Goal: Task Accomplishment & Management: Use online tool/utility

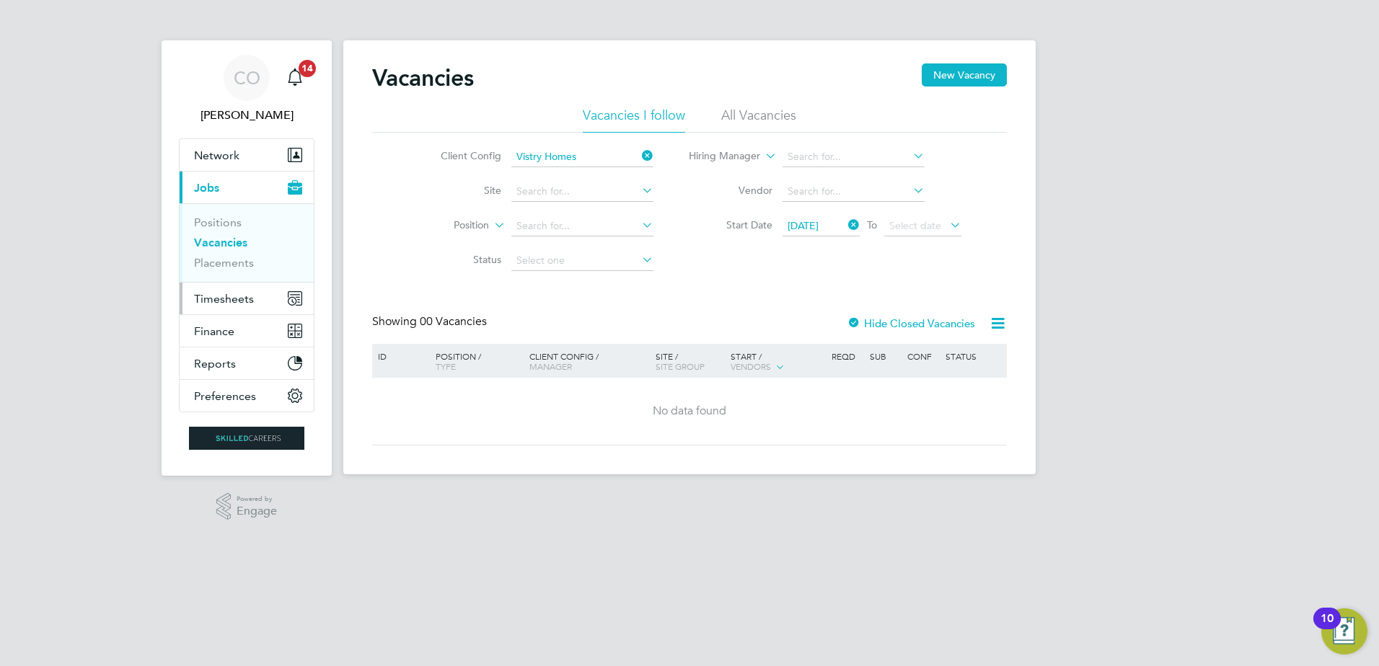
click at [211, 293] on span "Timesheets" at bounding box center [224, 299] width 60 height 14
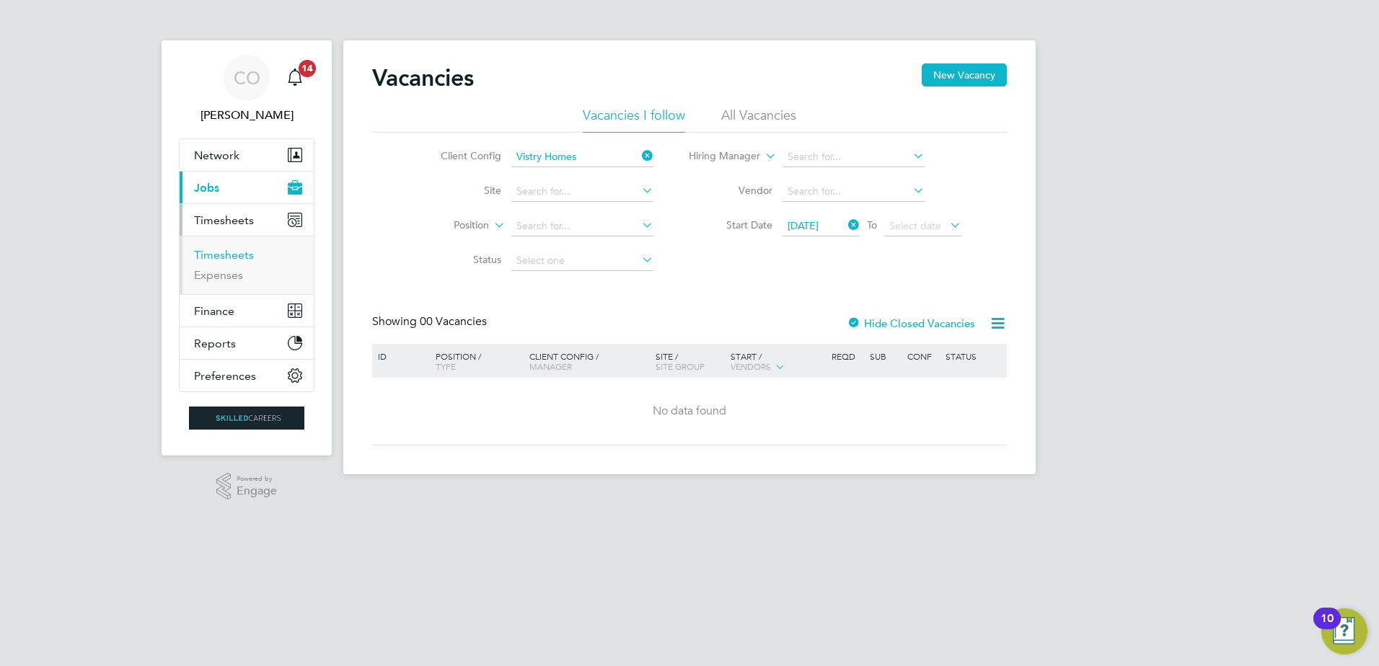
click at [216, 255] on link "Timesheets" at bounding box center [224, 255] width 60 height 14
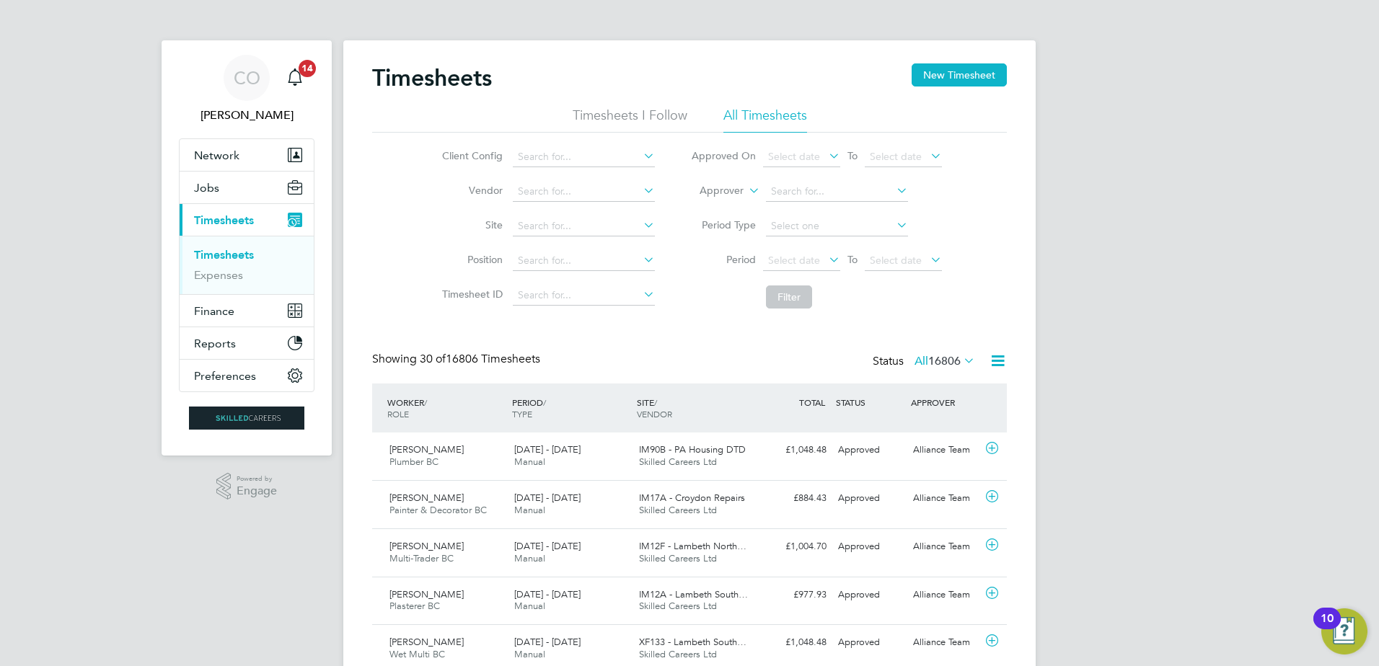
click at [746, 190] on icon at bounding box center [746, 186] width 0 height 13
click at [715, 208] on li "Worker" at bounding box center [707, 207] width 71 height 19
click at [798, 191] on input at bounding box center [837, 192] width 142 height 20
click at [818, 205] on li "Craig Tr ewhella" at bounding box center [836, 211] width 144 height 19
type input "Craig Trewhella"
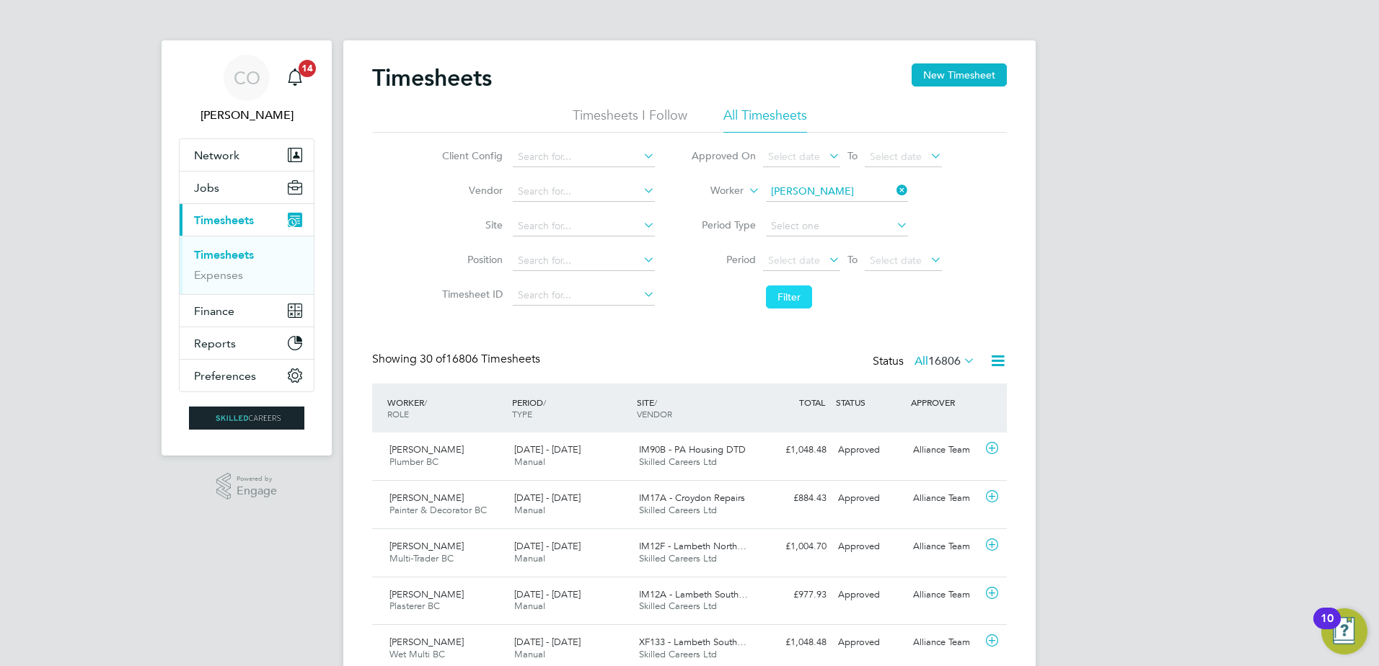
click at [792, 299] on button "Filter" at bounding box center [789, 297] width 46 height 23
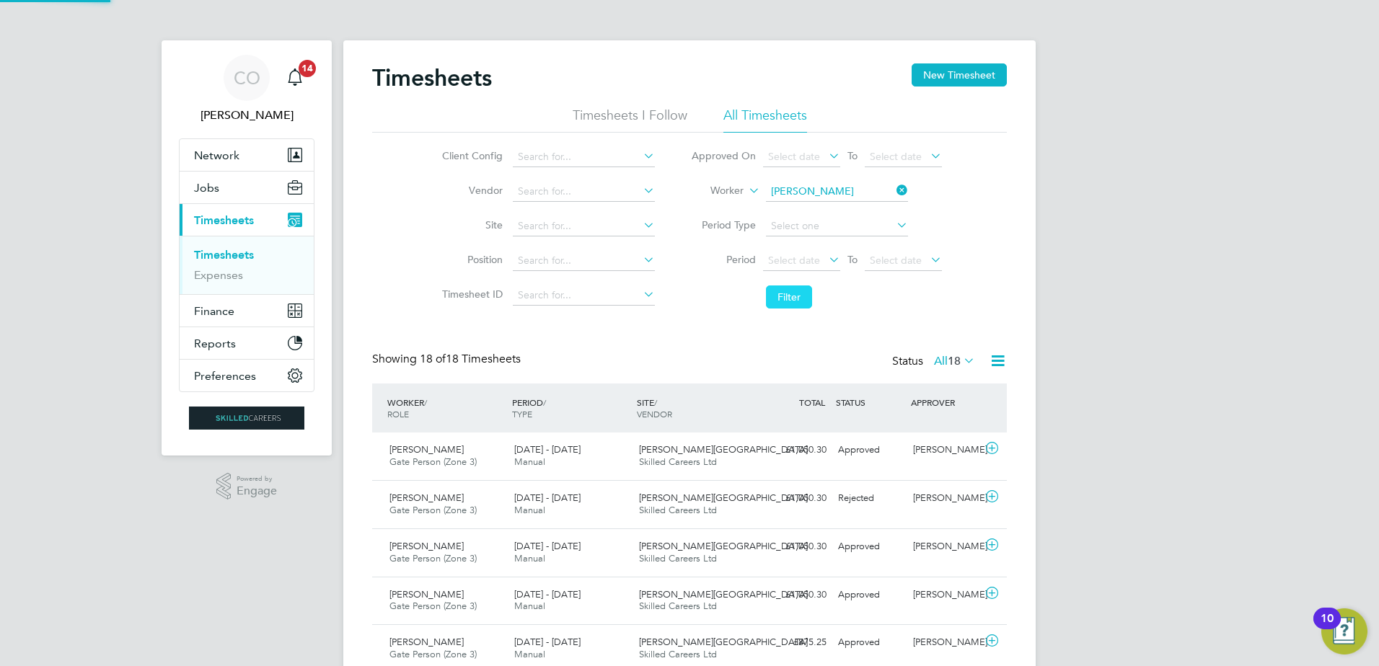
scroll to position [37, 125]
click at [989, 449] on icon at bounding box center [992, 449] width 18 height 12
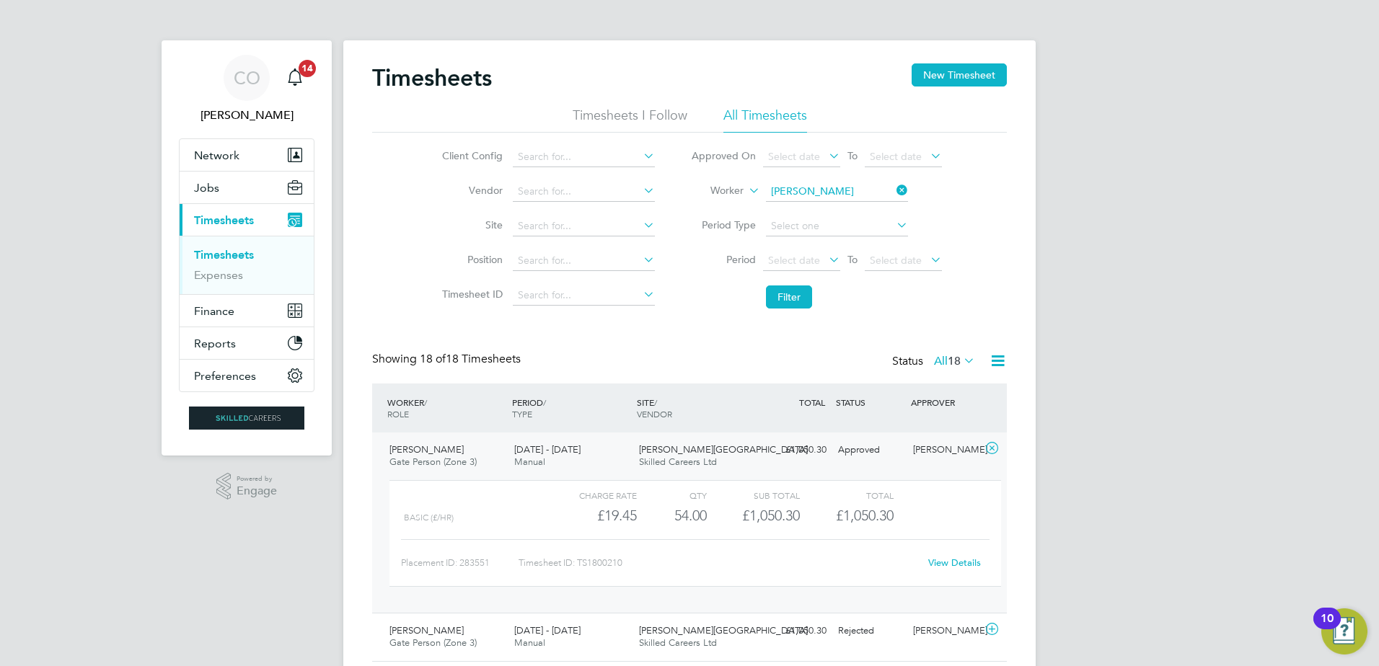
click at [951, 567] on link "View Details" at bounding box center [954, 563] width 53 height 12
click at [853, 193] on input at bounding box center [837, 192] width 142 height 20
type input "Muritalau Olatnji Kehinde Salau"
click at [784, 299] on button "Filter" at bounding box center [789, 297] width 46 height 23
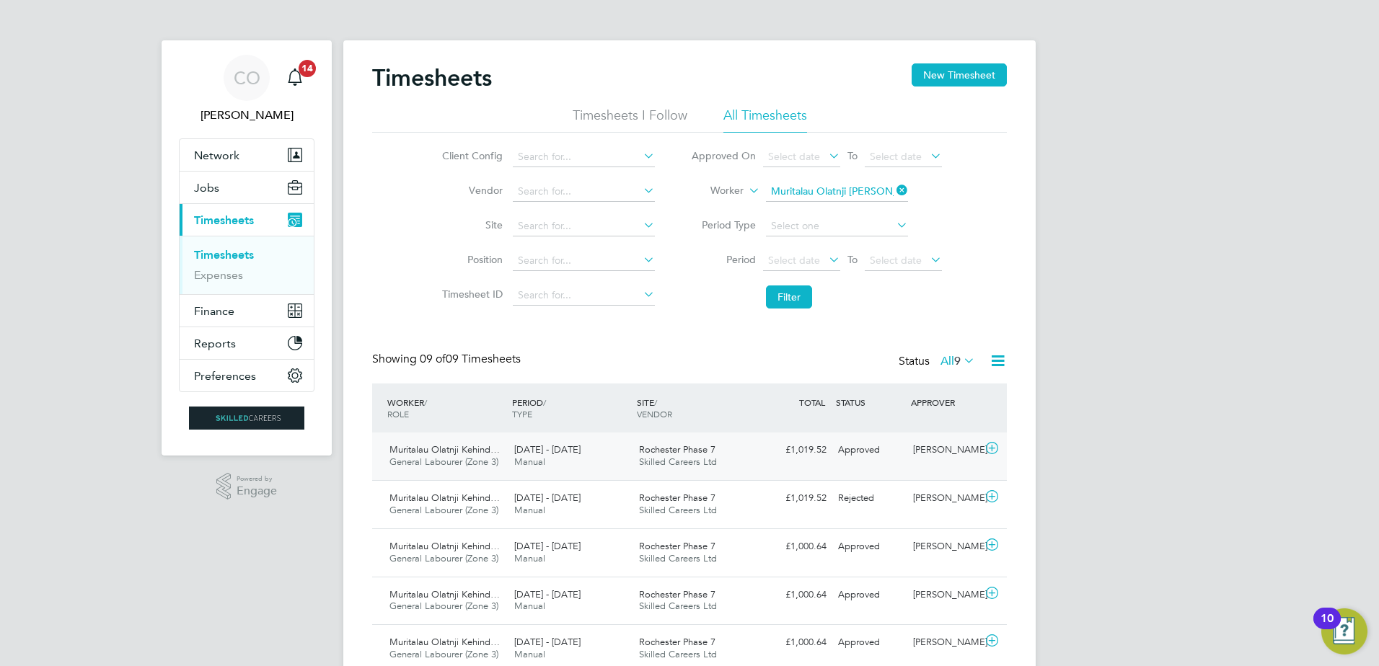
click at [988, 444] on icon at bounding box center [992, 449] width 18 height 12
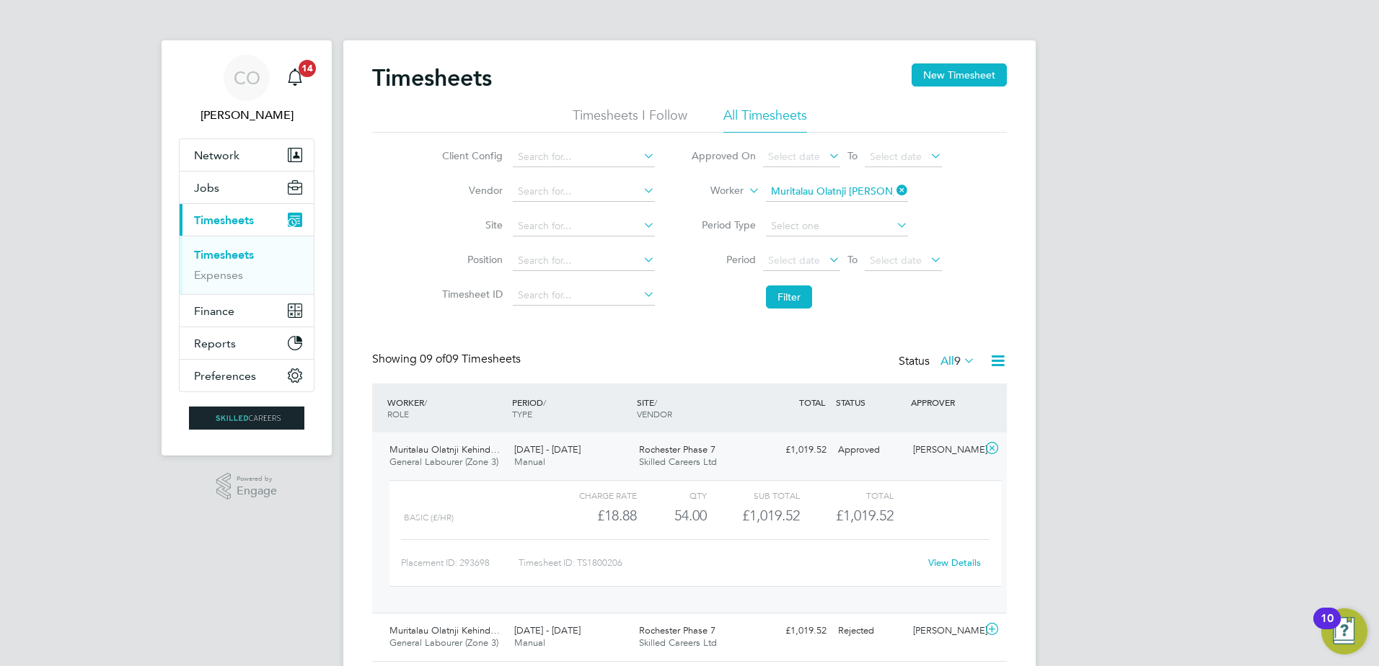
click at [943, 560] on link "View Details" at bounding box center [954, 563] width 53 height 12
click at [894, 190] on icon at bounding box center [894, 190] width 0 height 20
click at [817, 197] on input at bounding box center [837, 192] width 142 height 20
click at [793, 213] on li "Liam Dymond" at bounding box center [855, 211] width 182 height 19
type input "Liam Dymond"
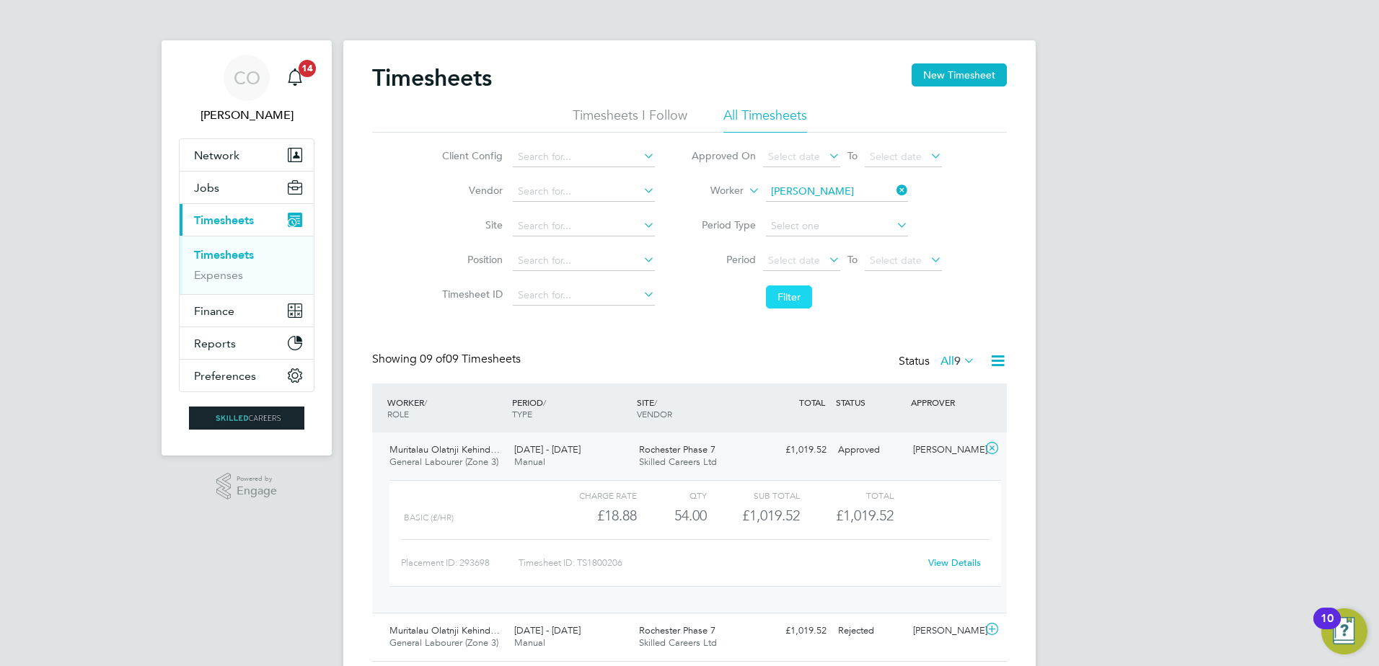
click at [799, 294] on button "Filter" at bounding box center [789, 297] width 46 height 23
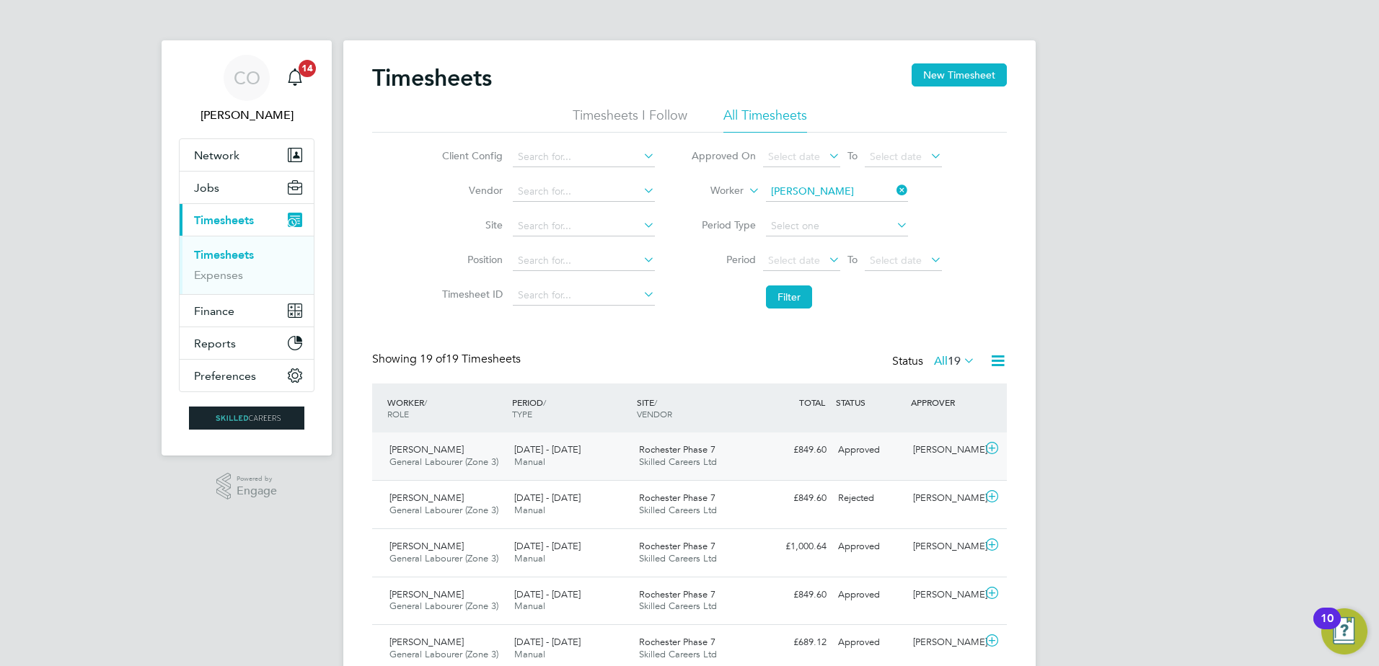
click at [995, 451] on icon at bounding box center [992, 449] width 18 height 12
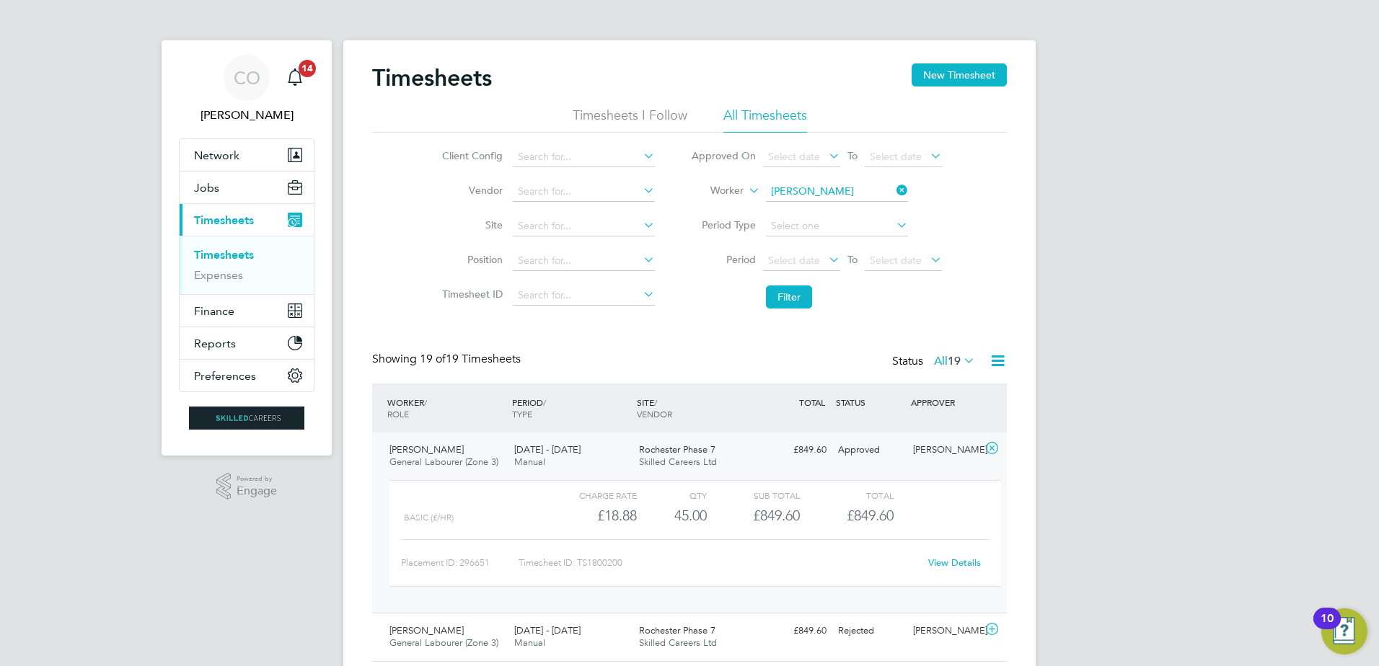
click at [966, 561] on link "View Details" at bounding box center [954, 563] width 53 height 12
click at [894, 193] on icon at bounding box center [894, 190] width 0 height 20
click at [878, 191] on input at bounding box center [837, 192] width 142 height 20
click at [801, 208] on b "Emilian" at bounding box center [787, 212] width 35 height 12
type input "Emilian Melut"
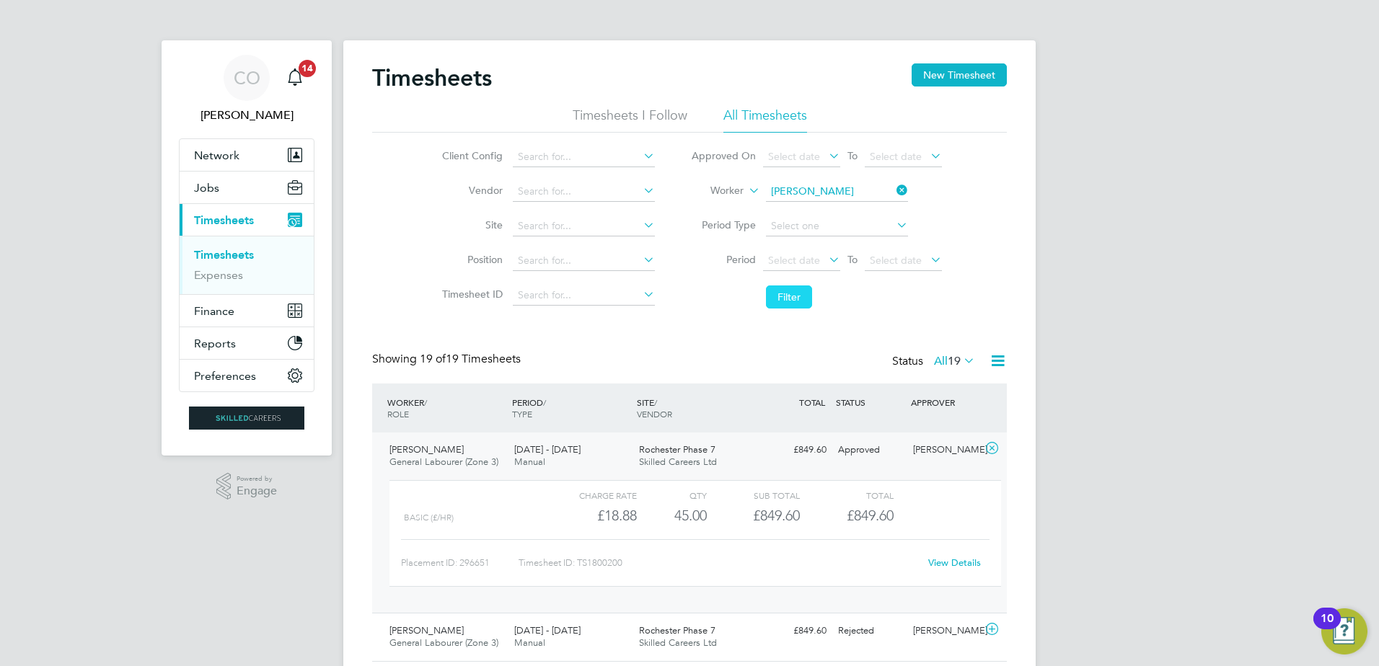
click at [795, 304] on button "Filter" at bounding box center [789, 297] width 46 height 23
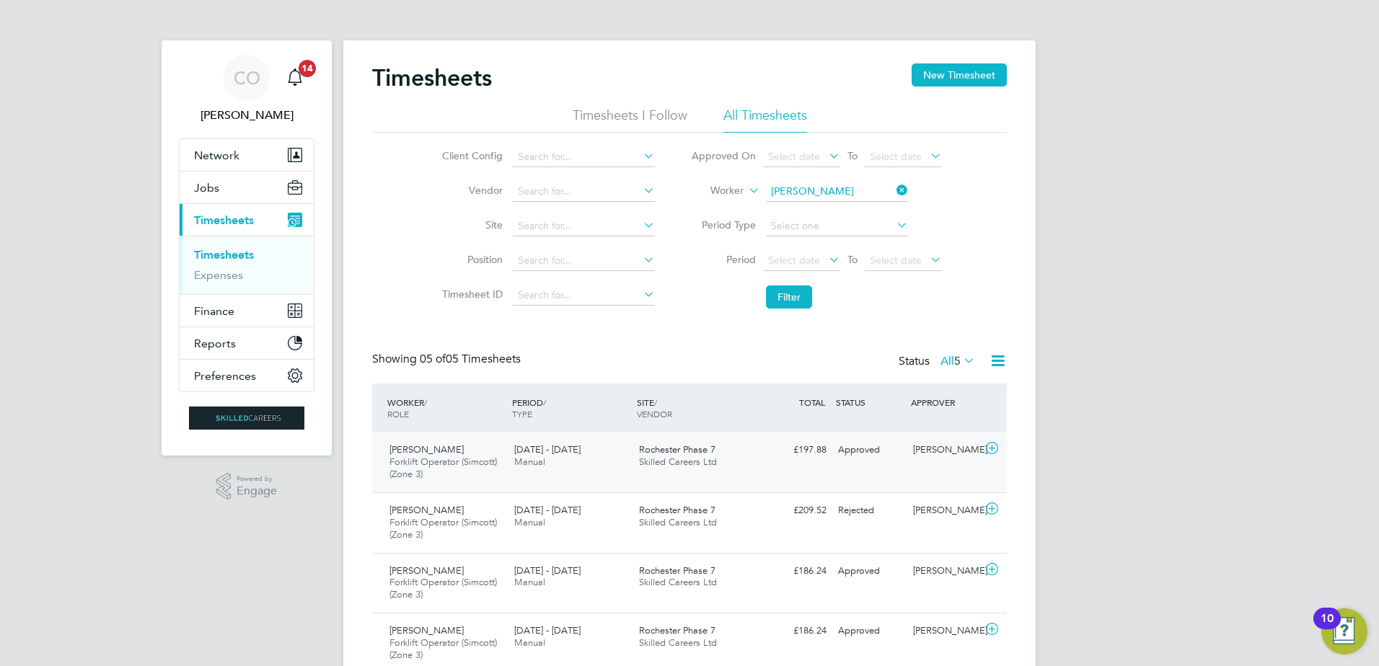
click at [992, 447] on icon at bounding box center [992, 449] width 18 height 12
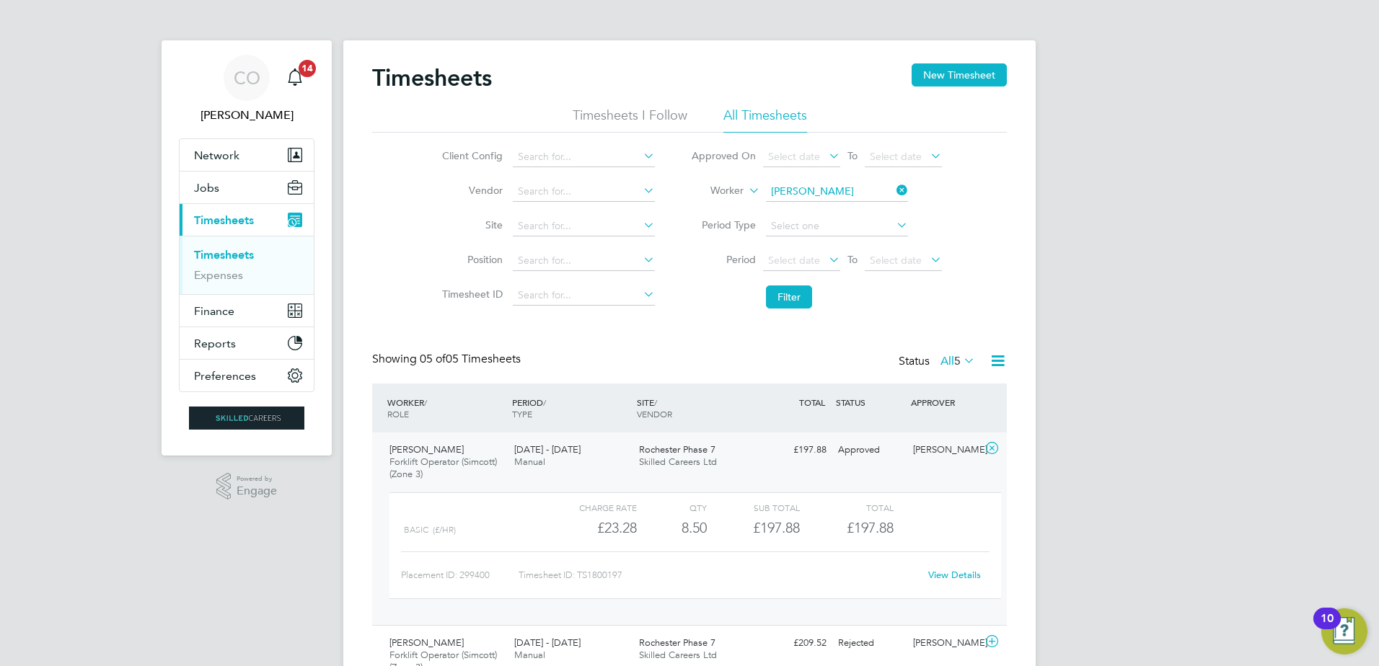
click at [949, 570] on link "View Details" at bounding box center [954, 575] width 53 height 12
click at [894, 190] on icon at bounding box center [894, 190] width 0 height 20
click at [853, 190] on input at bounding box center [837, 192] width 142 height 20
click at [839, 209] on li "Alberto C onversano" at bounding box center [840, 211] width 152 height 19
type input "[PERSON_NAME]"
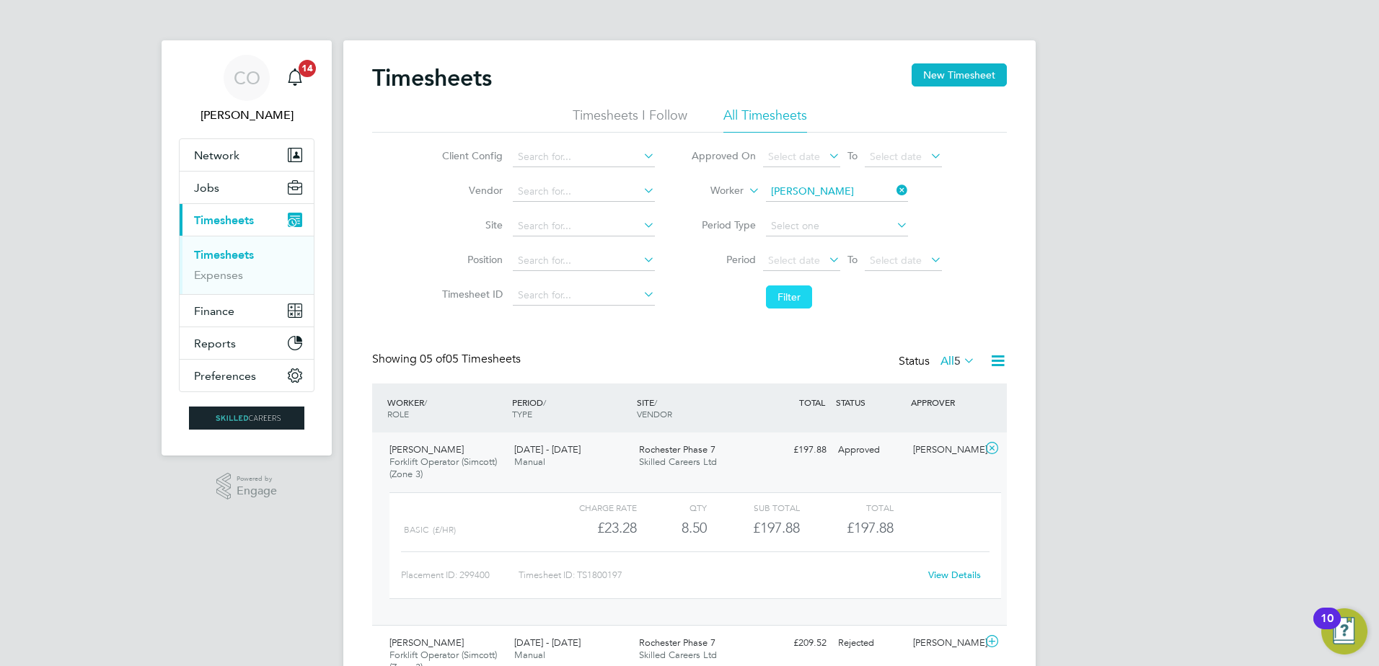
click at [788, 288] on button "Filter" at bounding box center [789, 297] width 46 height 23
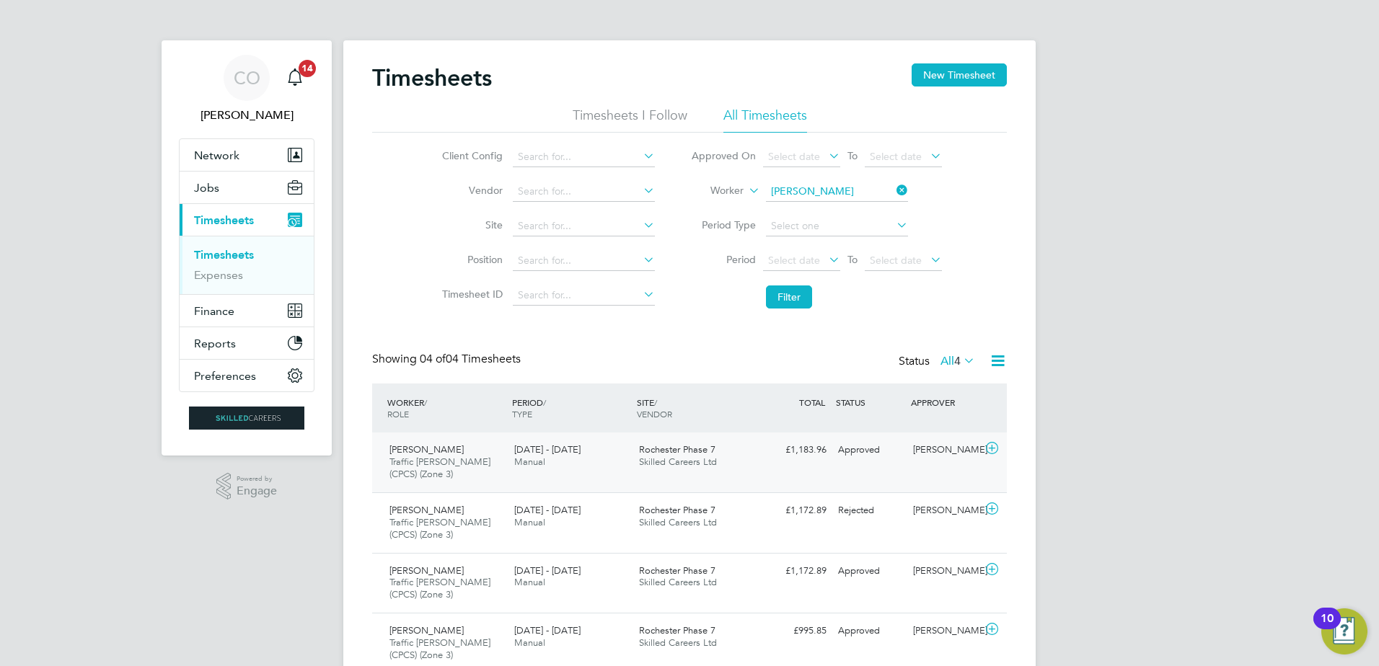
click at [987, 446] on icon at bounding box center [992, 449] width 18 height 12
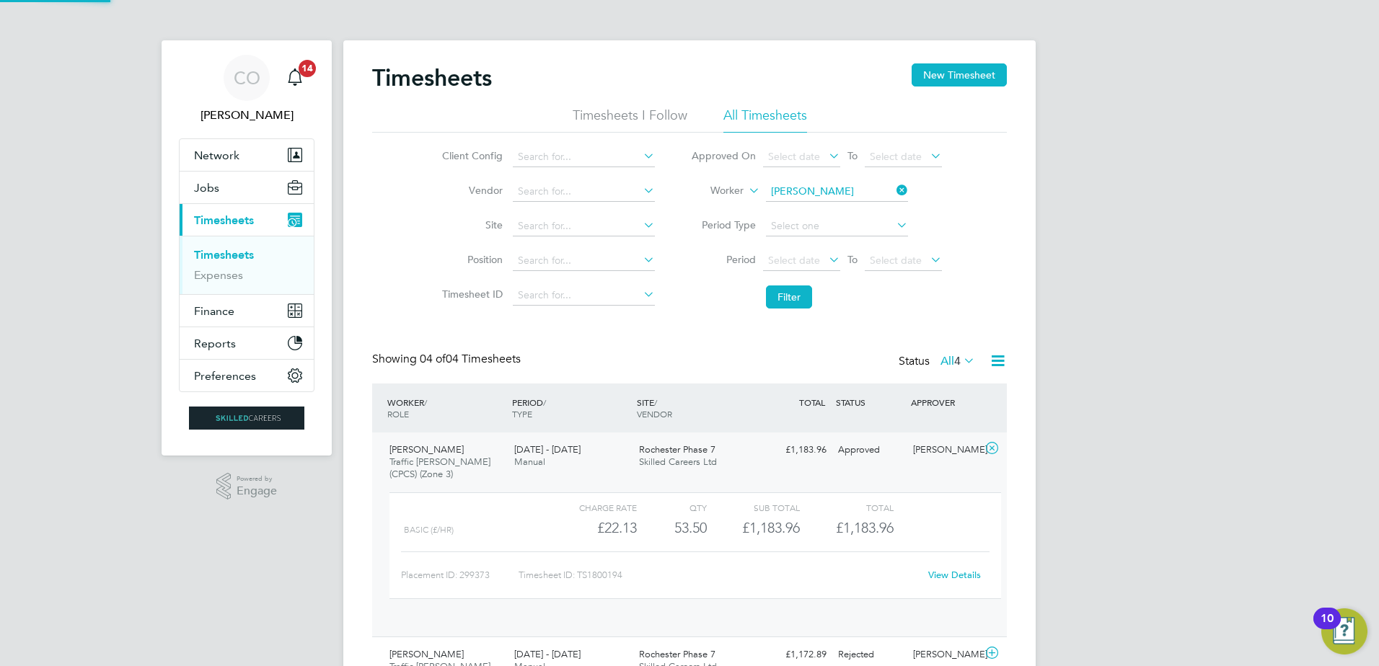
scroll to position [25, 141]
click at [954, 573] on link "View Details" at bounding box center [954, 575] width 53 height 12
click at [894, 185] on icon at bounding box center [894, 190] width 0 height 20
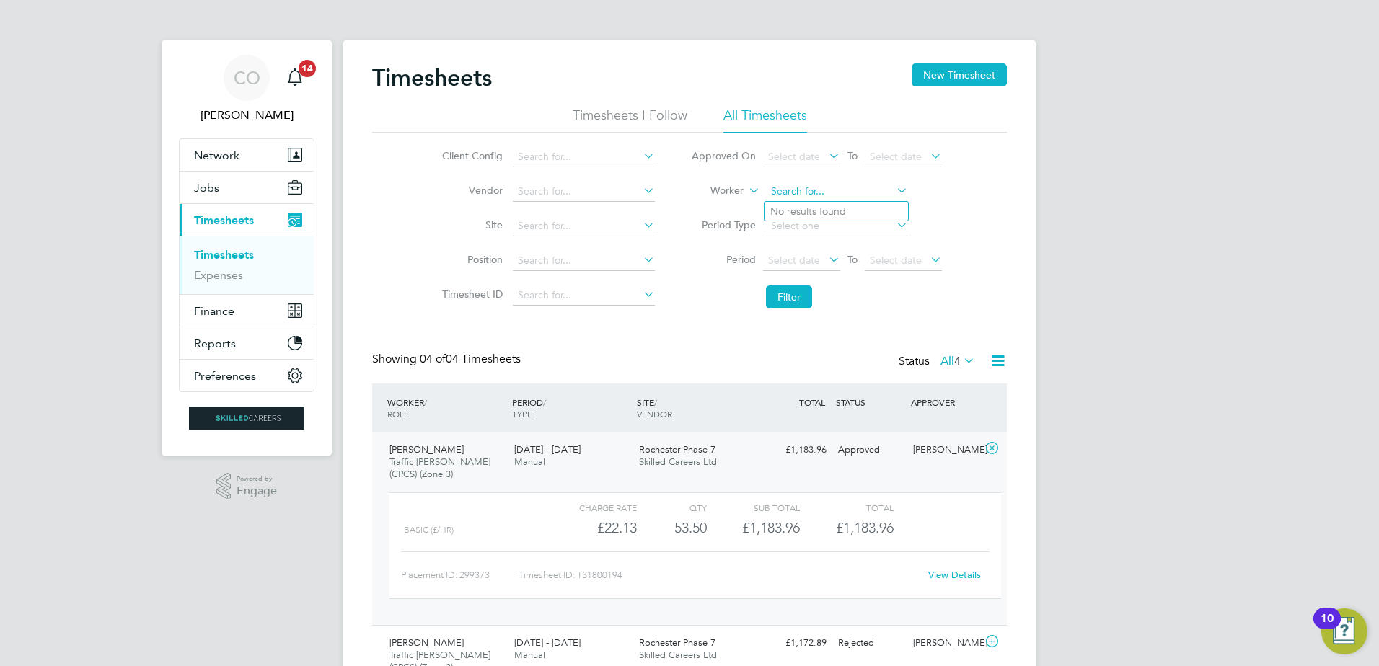
click at [847, 192] on input at bounding box center [837, 192] width 142 height 20
click at [829, 213] on li "Robert Daw son" at bounding box center [836, 211] width 144 height 19
type input "Robert Dawson"
click at [801, 296] on button "Filter" at bounding box center [789, 297] width 46 height 23
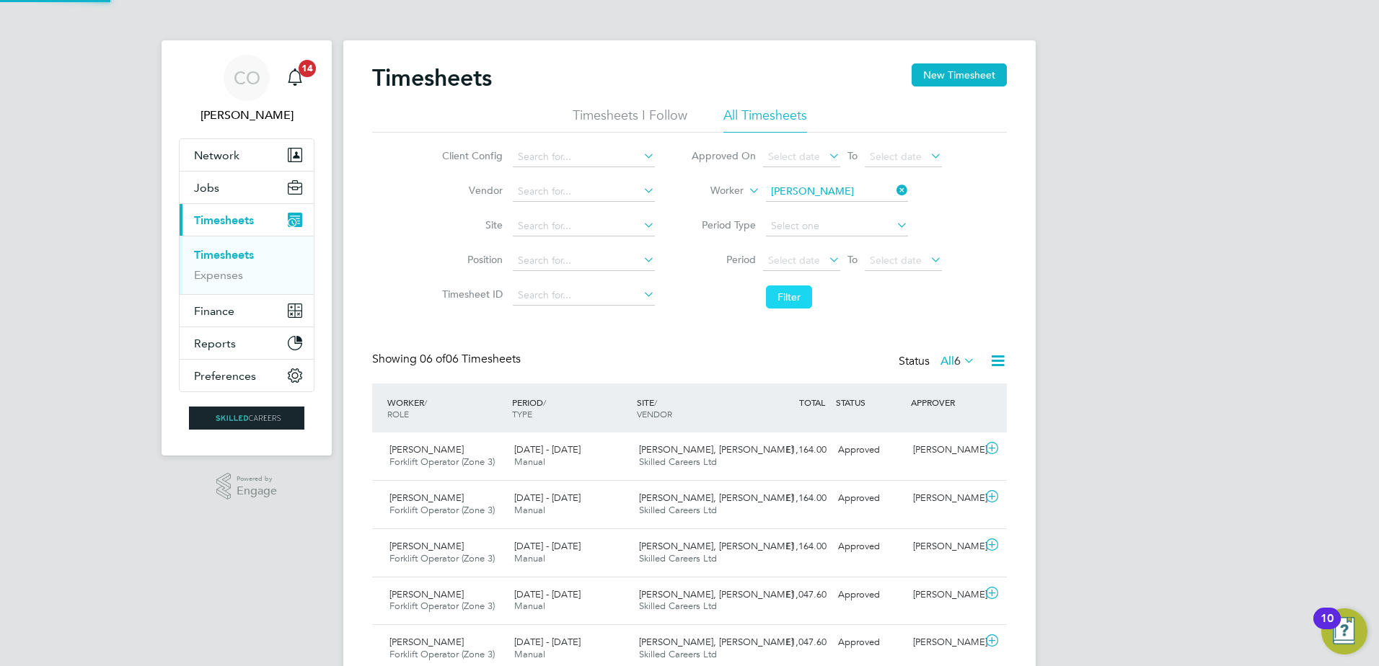
scroll to position [37, 125]
click at [990, 449] on icon at bounding box center [992, 449] width 18 height 12
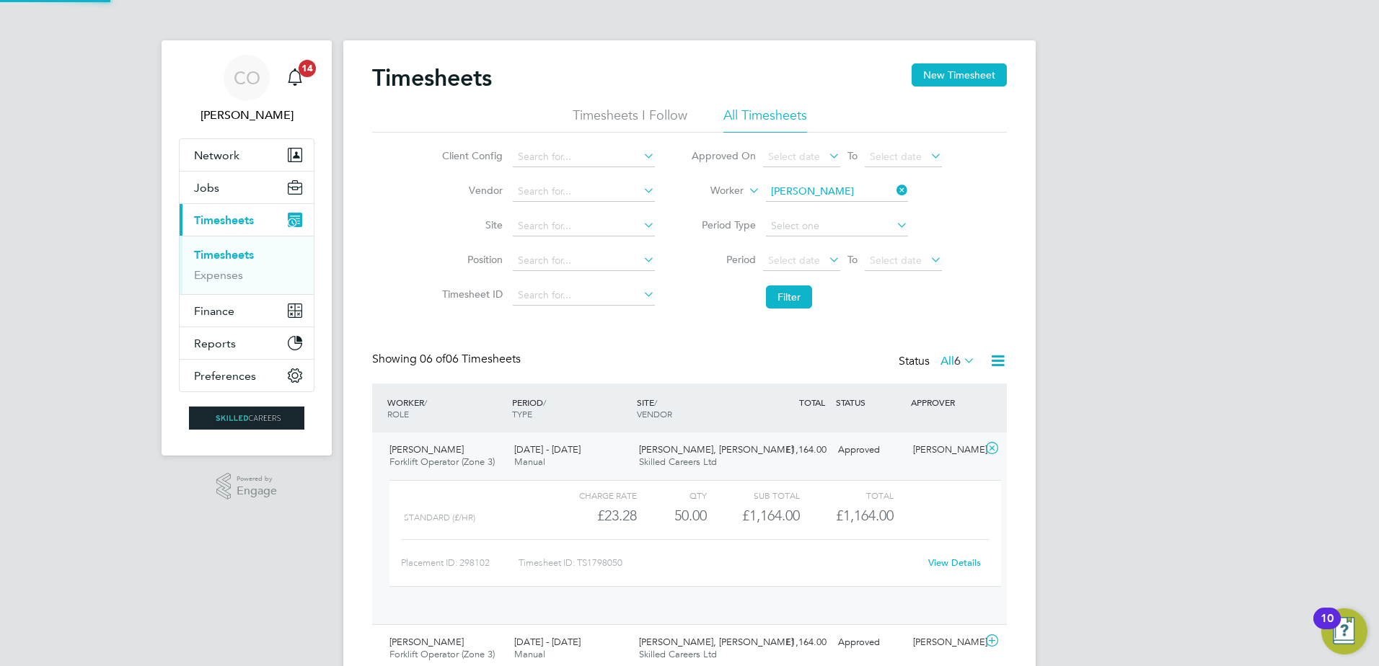
scroll to position [25, 141]
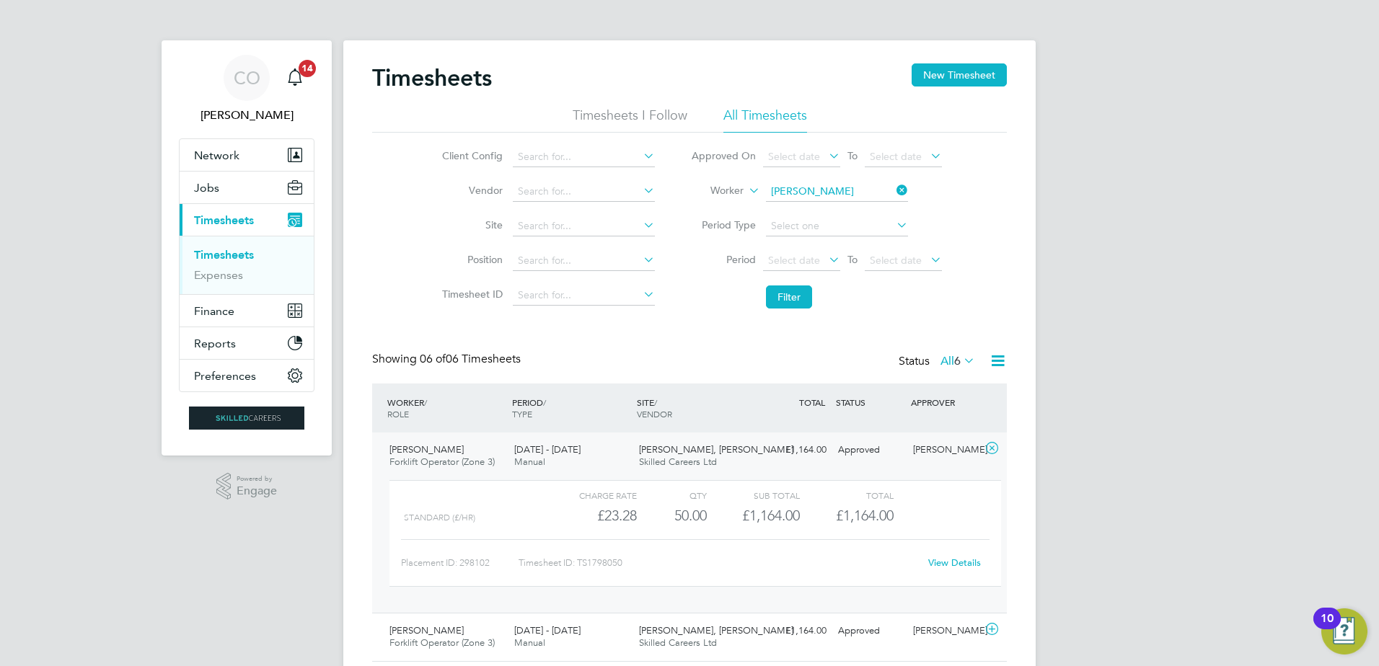
click at [957, 564] on link "View Details" at bounding box center [954, 563] width 53 height 12
click at [894, 191] on icon at bounding box center [894, 190] width 0 height 20
click at [851, 195] on input at bounding box center [837, 192] width 142 height 20
click at [810, 216] on li "Jayn e Barrett" at bounding box center [836, 211] width 144 height 19
type input "Jayne Barrett"
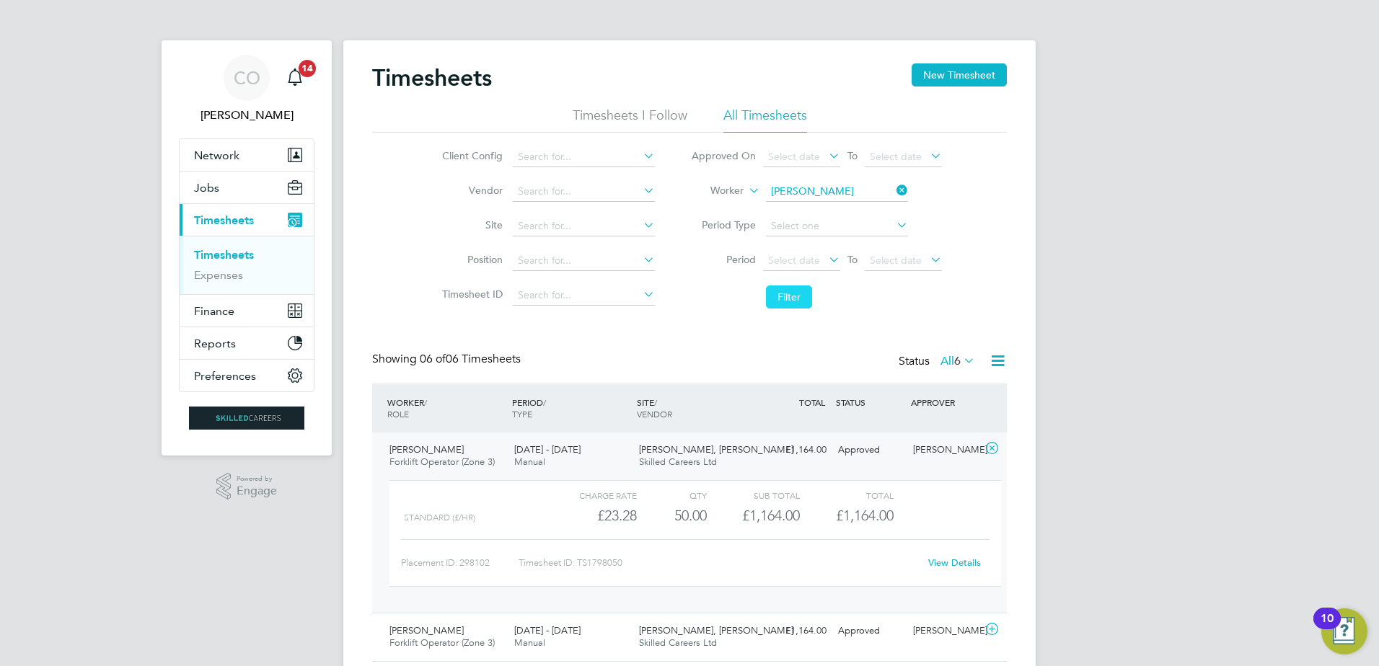
click at [793, 301] on button "Filter" at bounding box center [789, 297] width 46 height 23
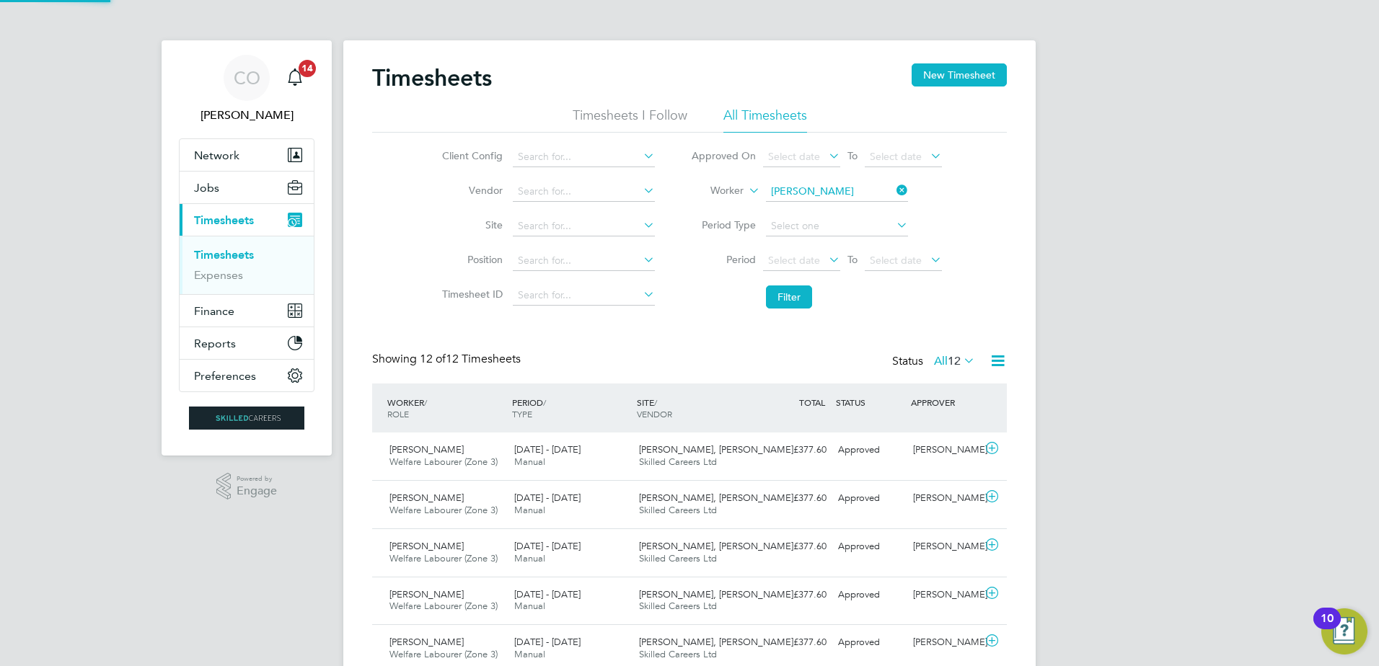
scroll to position [37, 125]
click at [989, 450] on icon at bounding box center [992, 449] width 18 height 12
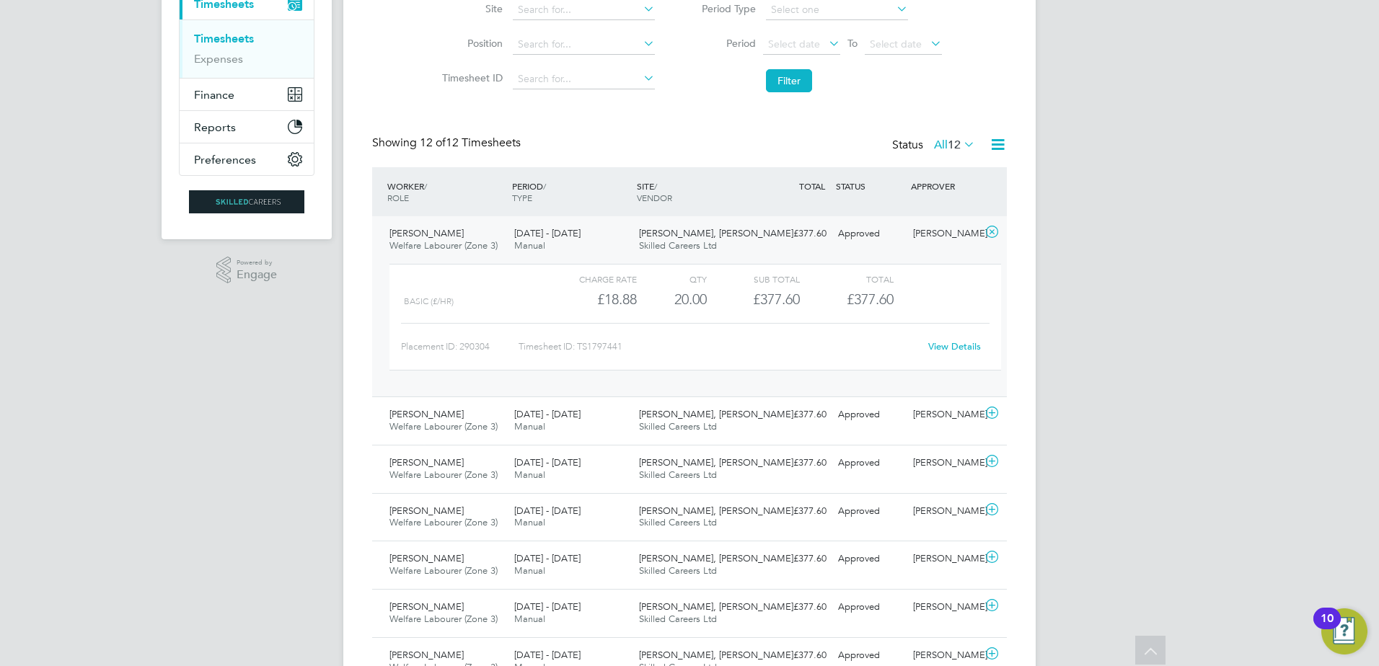
click at [940, 341] on link "View Details" at bounding box center [954, 346] width 53 height 12
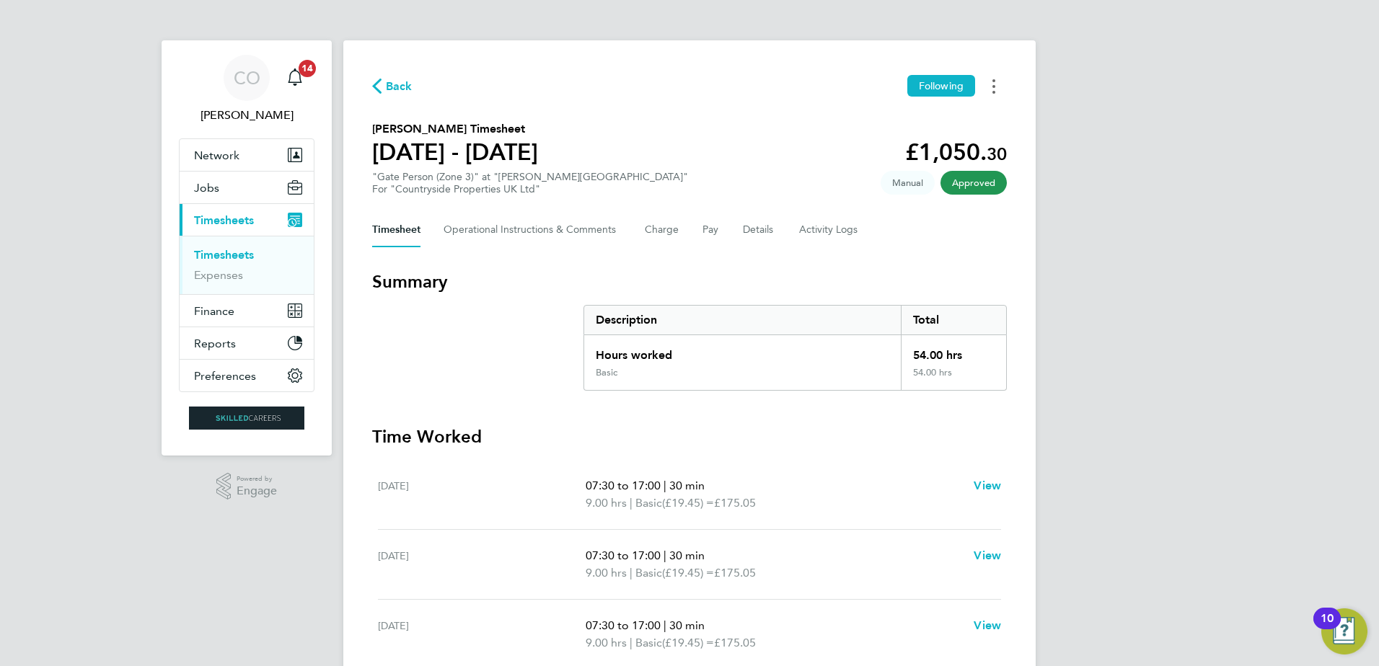
click at [996, 80] on button "Timesheets Menu" at bounding box center [994, 86] width 26 height 22
click at [928, 120] on link "Download timesheet" at bounding box center [920, 118] width 173 height 29
click at [995, 85] on button "Timesheets Menu" at bounding box center [994, 86] width 26 height 22
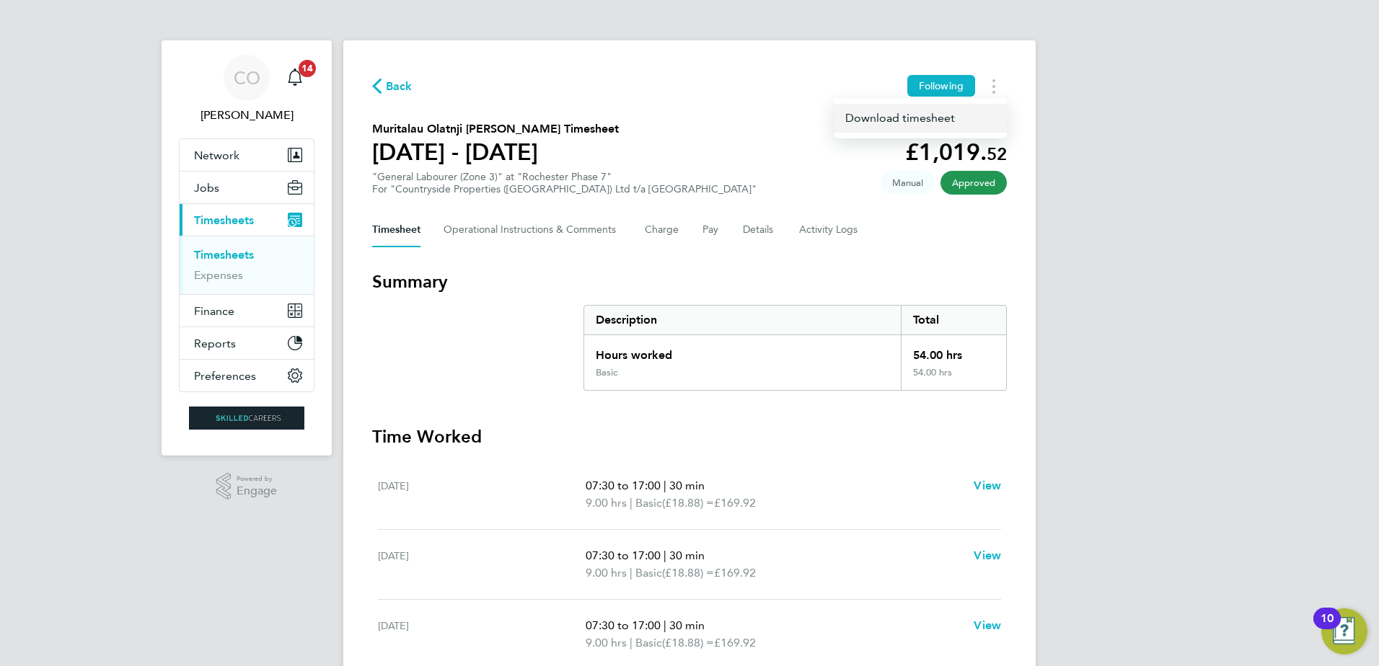
click at [952, 117] on link "Download timesheet" at bounding box center [920, 118] width 173 height 29
drag, startPoint x: 372, startPoint y: 128, endPoint x: 541, endPoint y: 125, distance: 168.8
click at [541, 125] on h2 "Muritalau Olatnji Kehinde Salau's Timesheet" at bounding box center [495, 128] width 247 height 17
copy h2 "Muritalau Olatnji Kehinde Salau"
click at [997, 86] on button "Timesheets Menu" at bounding box center [994, 86] width 26 height 22
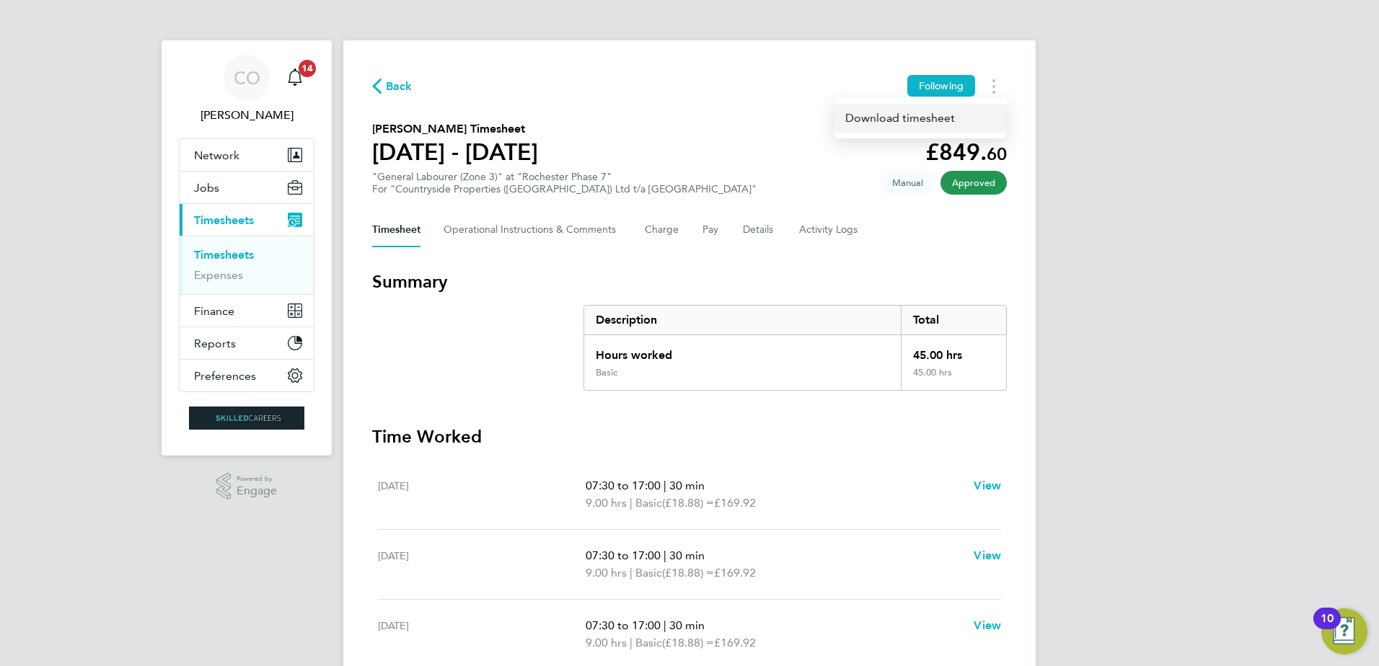
click at [936, 117] on link "Download timesheet" at bounding box center [920, 118] width 173 height 29
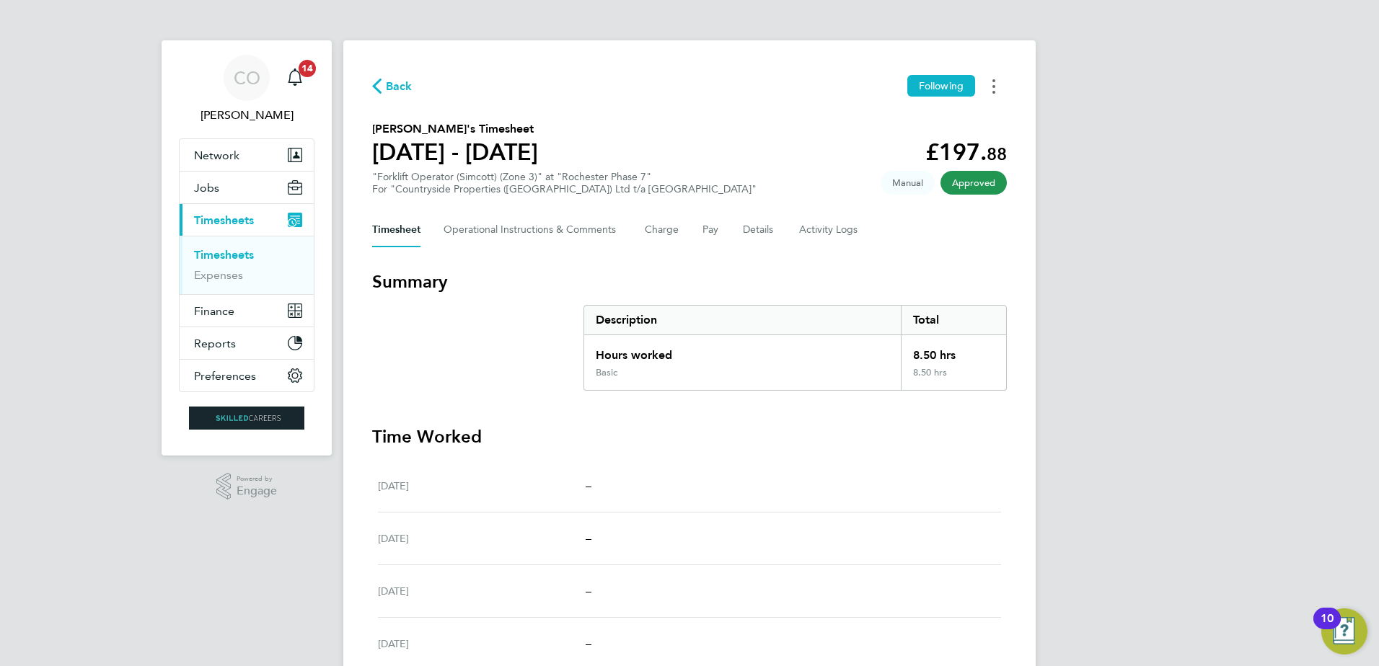
click at [992, 88] on icon "Timesheets Menu" at bounding box center [993, 86] width 3 height 14
click at [956, 123] on link "Download timesheet" at bounding box center [920, 118] width 173 height 29
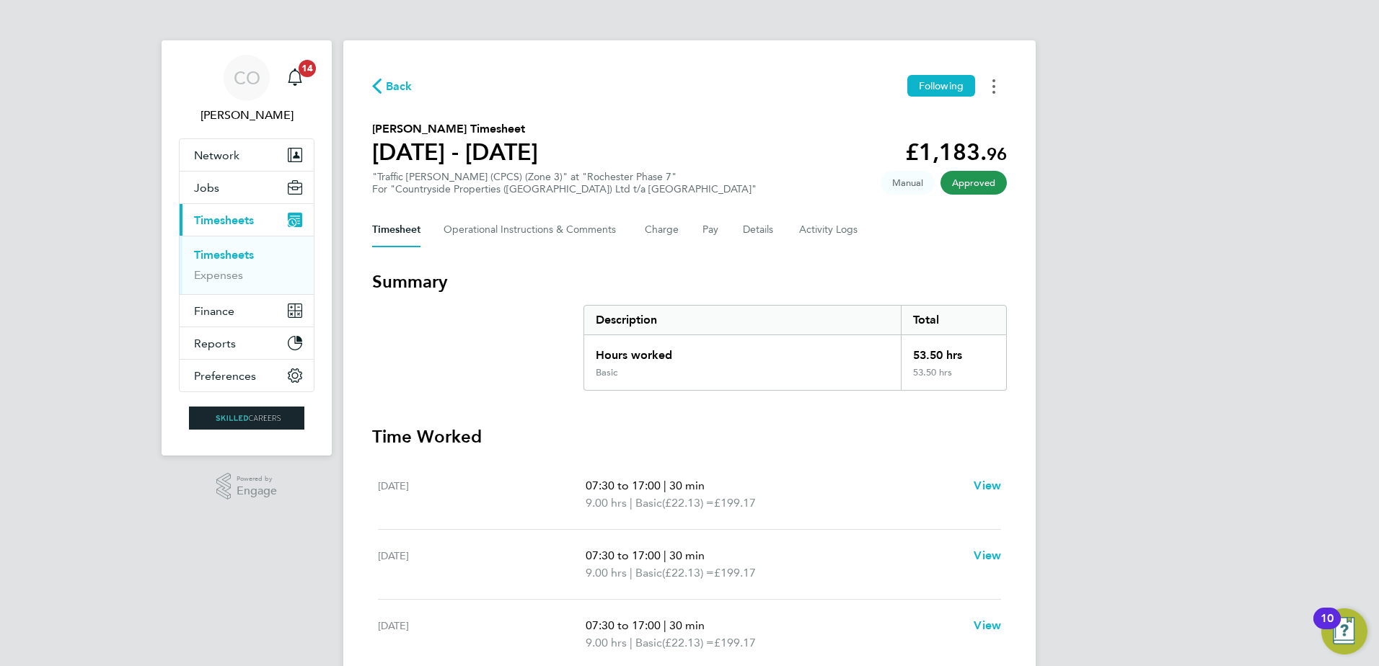
click at [996, 90] on button "Timesheets Menu" at bounding box center [994, 86] width 26 height 22
click at [925, 117] on link "Download timesheet" at bounding box center [920, 118] width 173 height 29
drag, startPoint x: 373, startPoint y: 128, endPoint x: 480, endPoint y: 133, distance: 106.9
click at [480, 133] on h2 "[PERSON_NAME] Timesheet" at bounding box center [455, 128] width 166 height 17
copy h2 "[PERSON_NAME]"
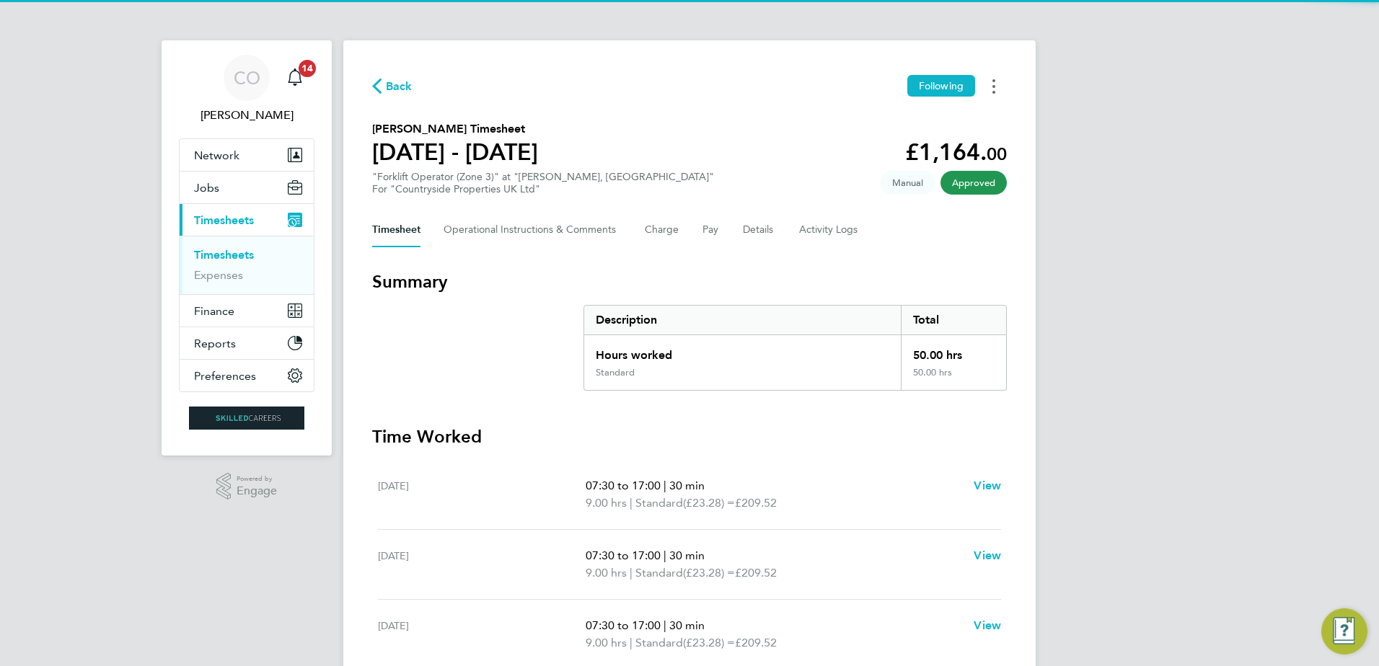
click at [992, 87] on icon "Timesheets Menu" at bounding box center [993, 86] width 3 height 14
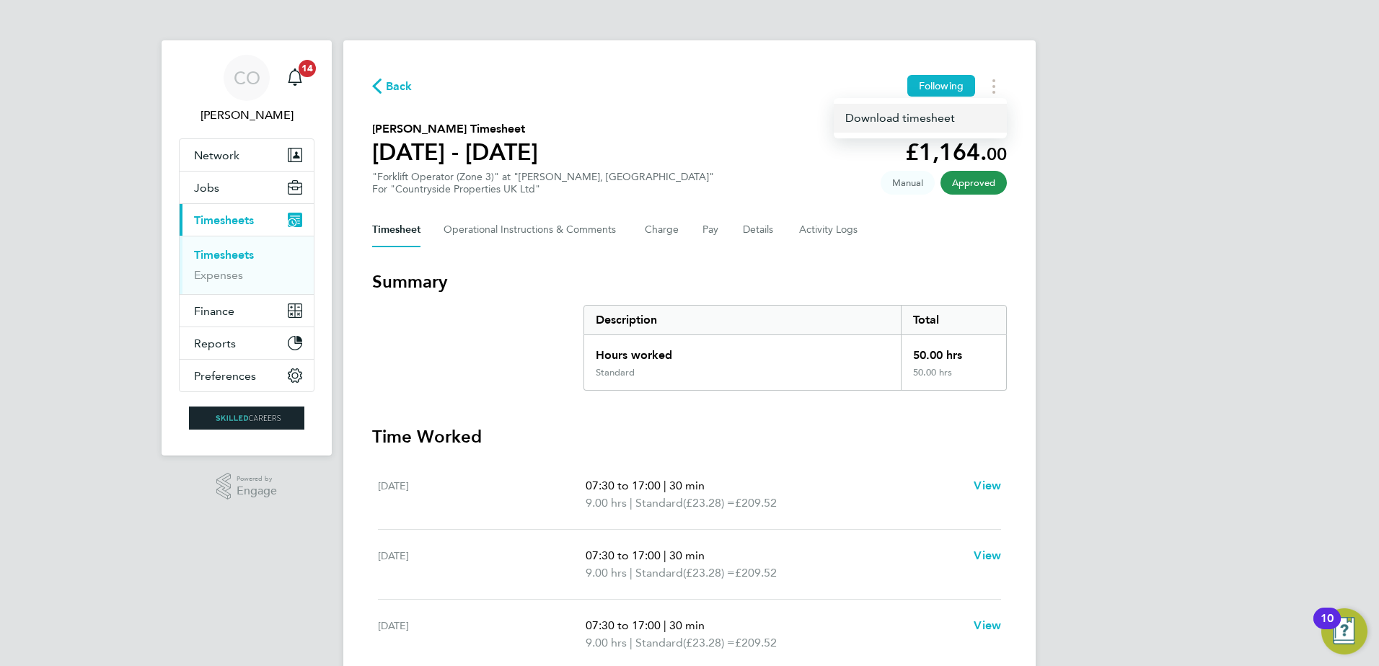
click at [966, 122] on link "Download timesheet" at bounding box center [920, 118] width 173 height 29
click at [993, 429] on h3 "Time Worked" at bounding box center [689, 437] width 635 height 23
click at [995, 84] on icon "Timesheets Menu" at bounding box center [993, 86] width 3 height 14
click at [922, 118] on link "Download timesheet" at bounding box center [920, 118] width 173 height 29
click at [1204, 473] on div "CO Craig O'Donovan Notifications 14 Applications: Network Businesses Sites Work…" at bounding box center [689, 521] width 1379 height 1042
